Goal: Find specific page/section: Find specific page/section

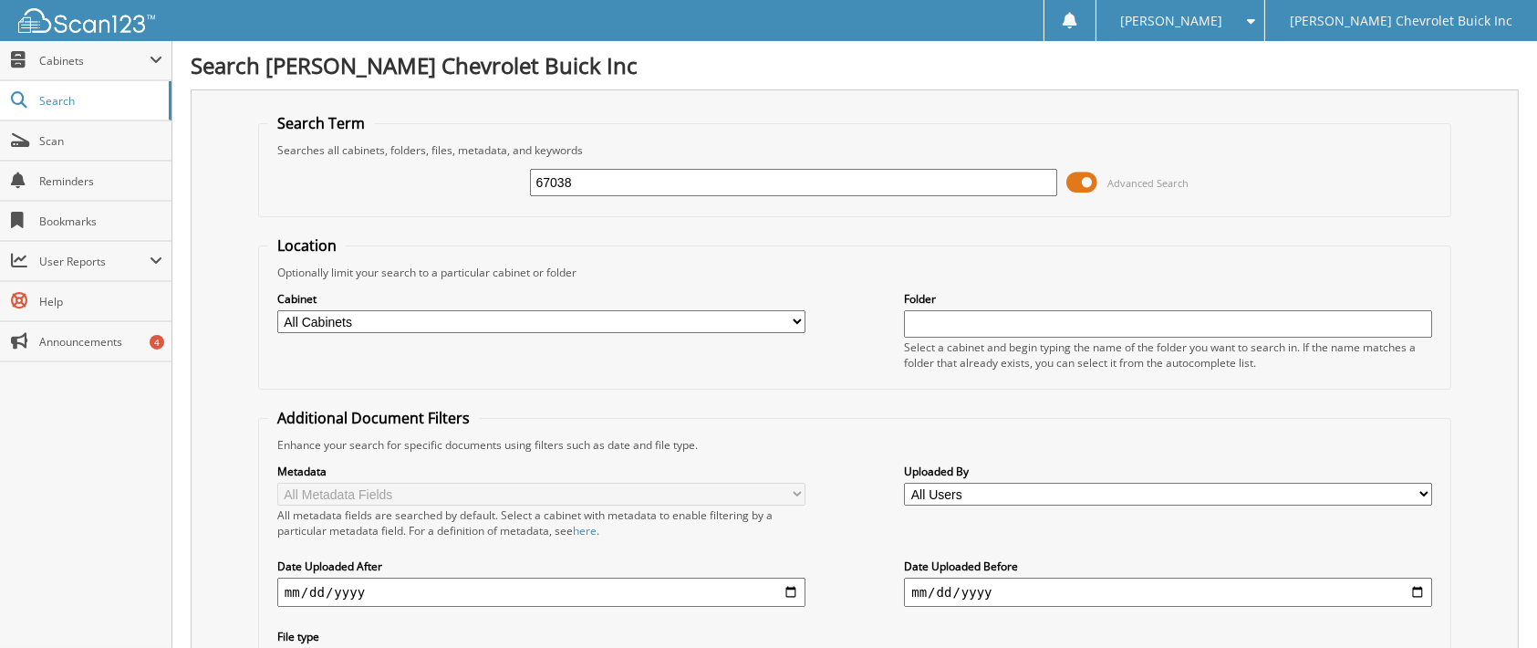
type input "67038"
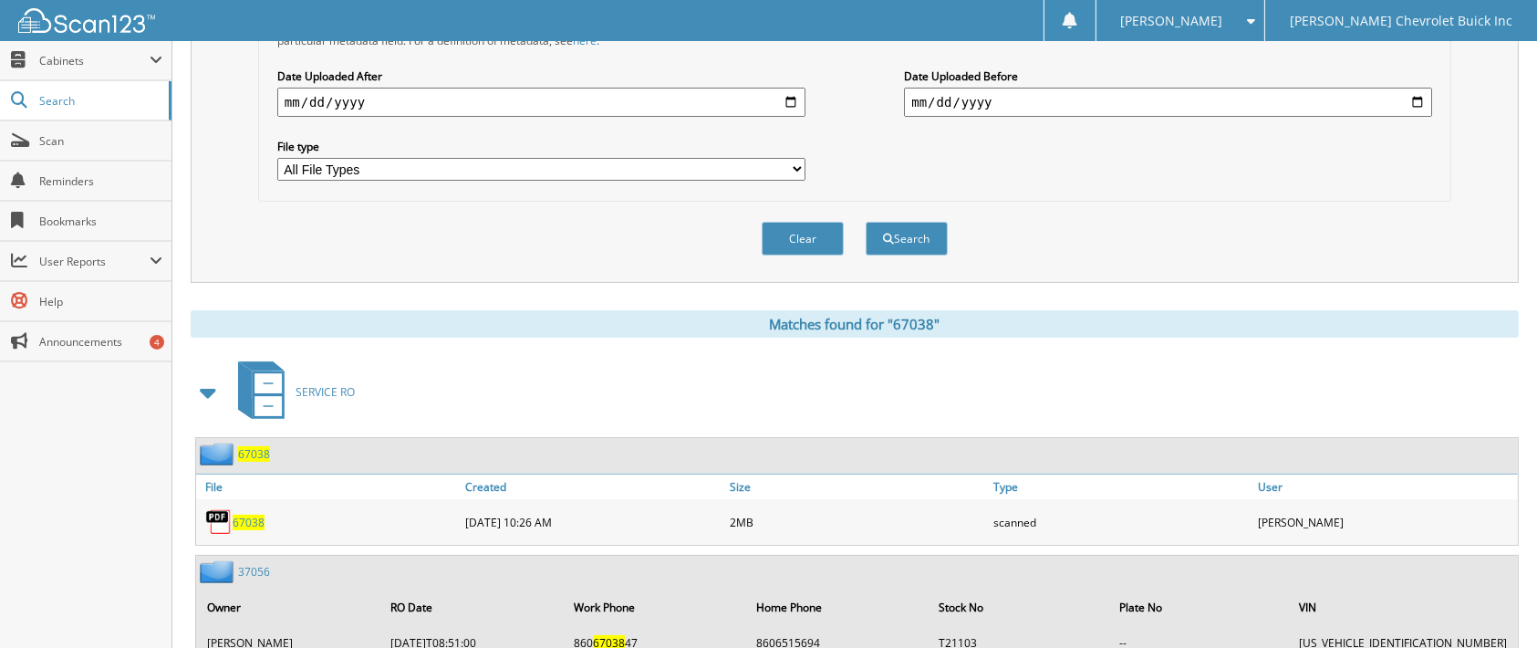
scroll to position [655, 0]
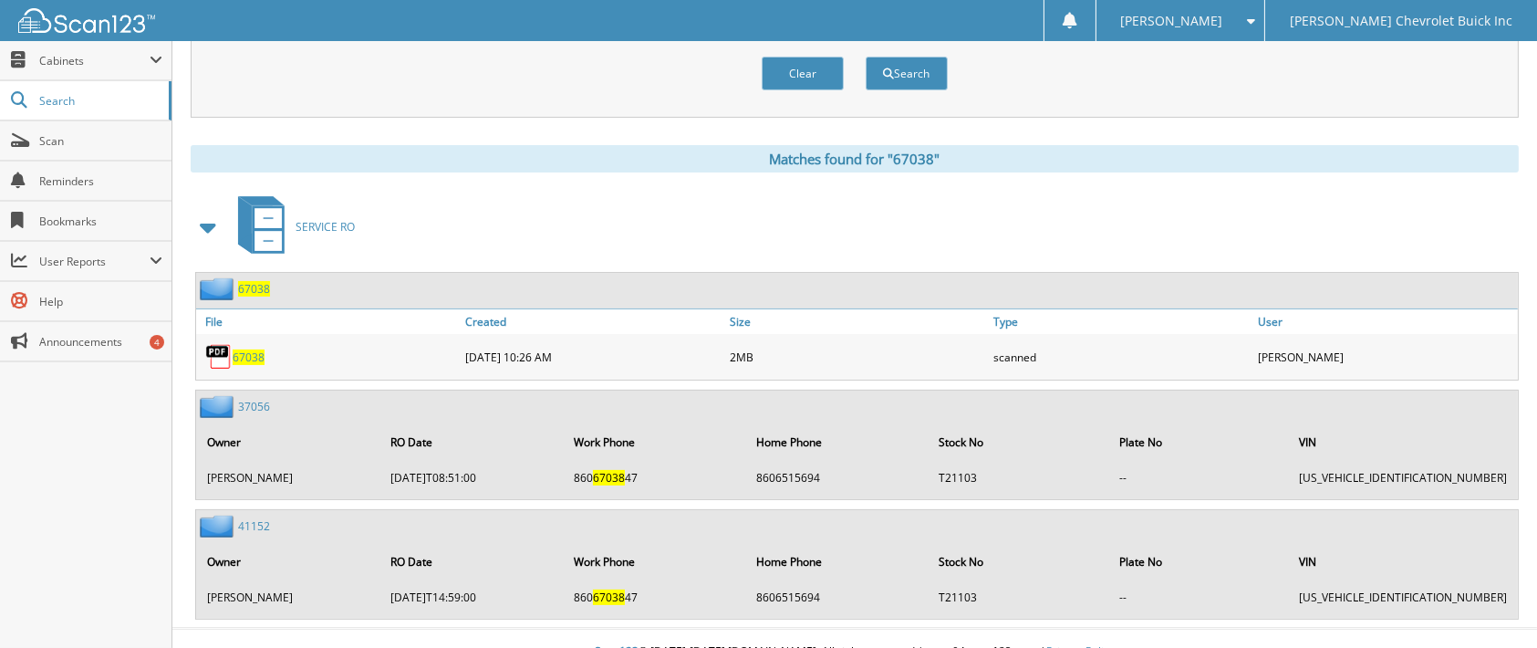
click at [244, 349] on span "67038" at bounding box center [249, 357] width 32 height 16
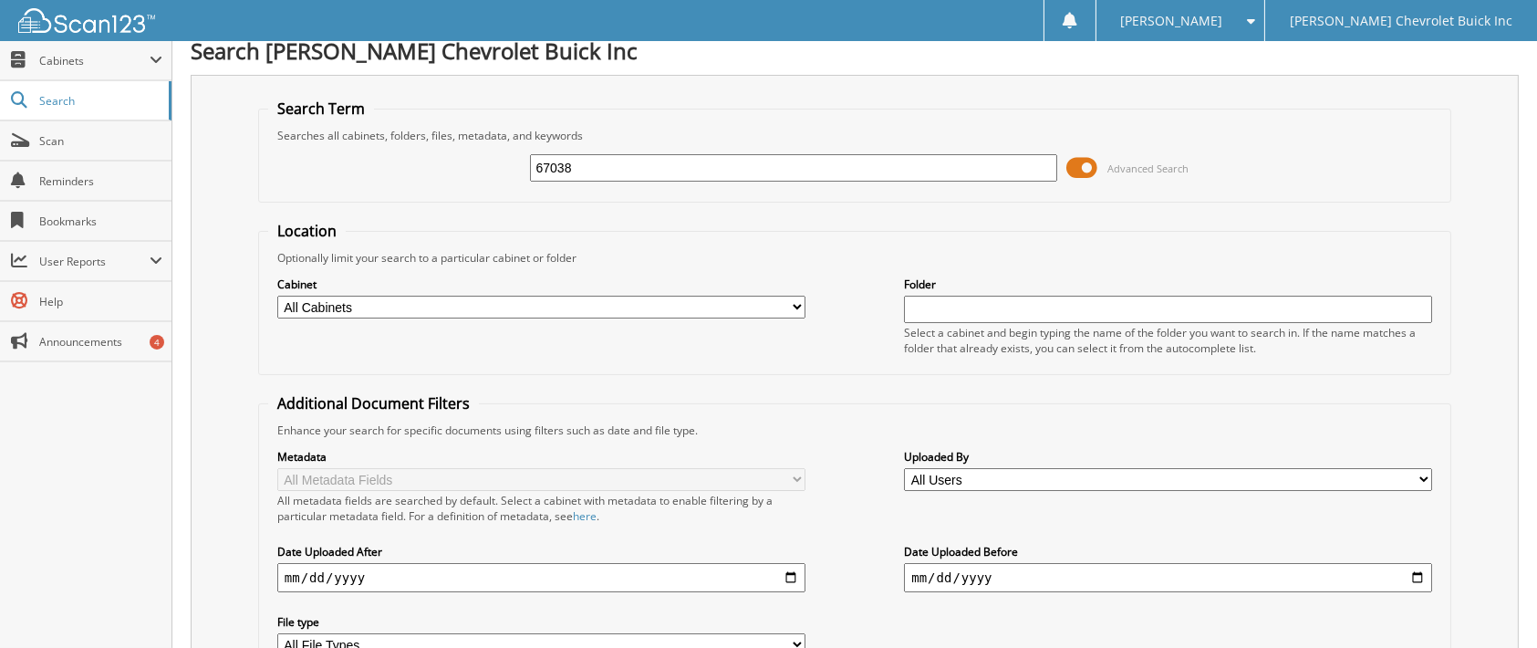
scroll to position [0, 0]
